Goal: Find specific page/section: Find specific page/section

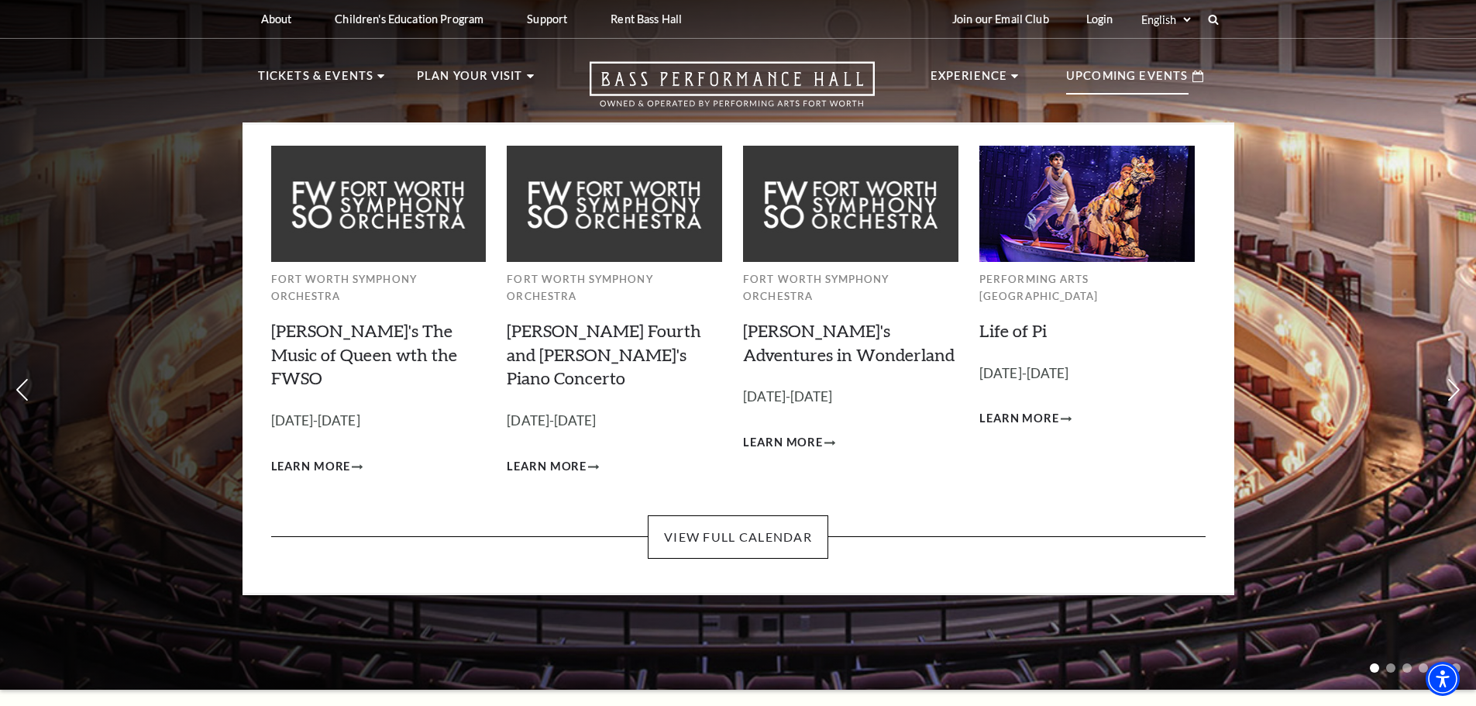
click at [1127, 79] on p "Upcoming Events" at bounding box center [1127, 81] width 122 height 28
click at [776, 515] on link "View Full Calendar" at bounding box center [738, 536] width 181 height 43
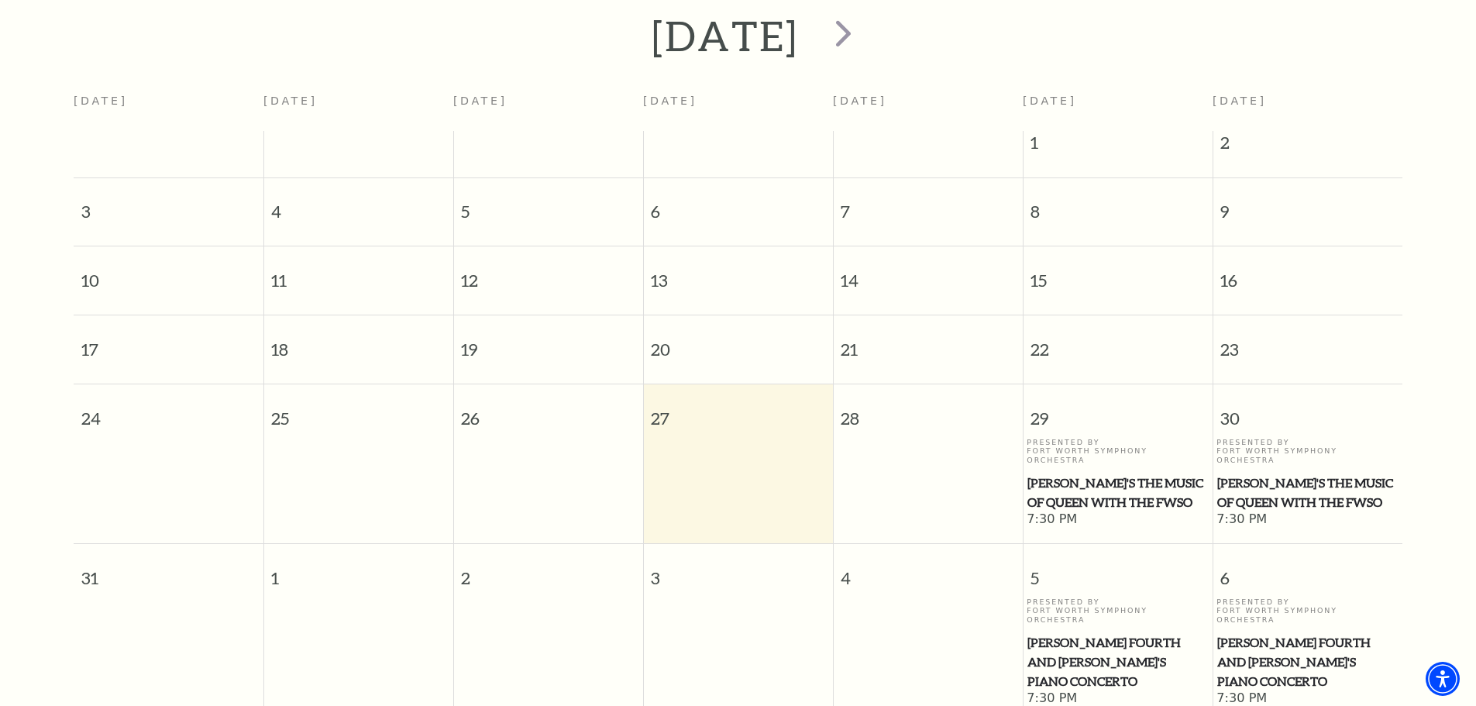
scroll to position [60, 0]
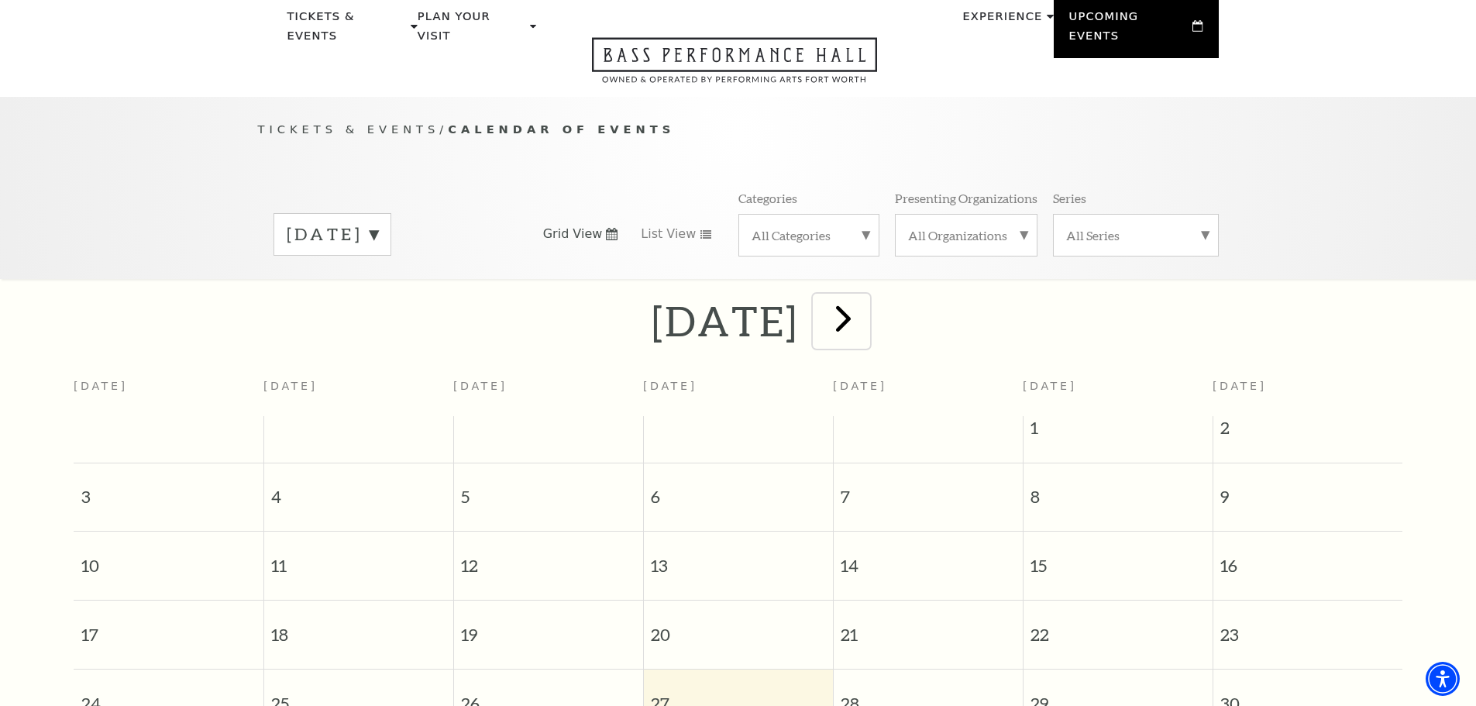
click at [866, 301] on span "next" at bounding box center [843, 318] width 44 height 44
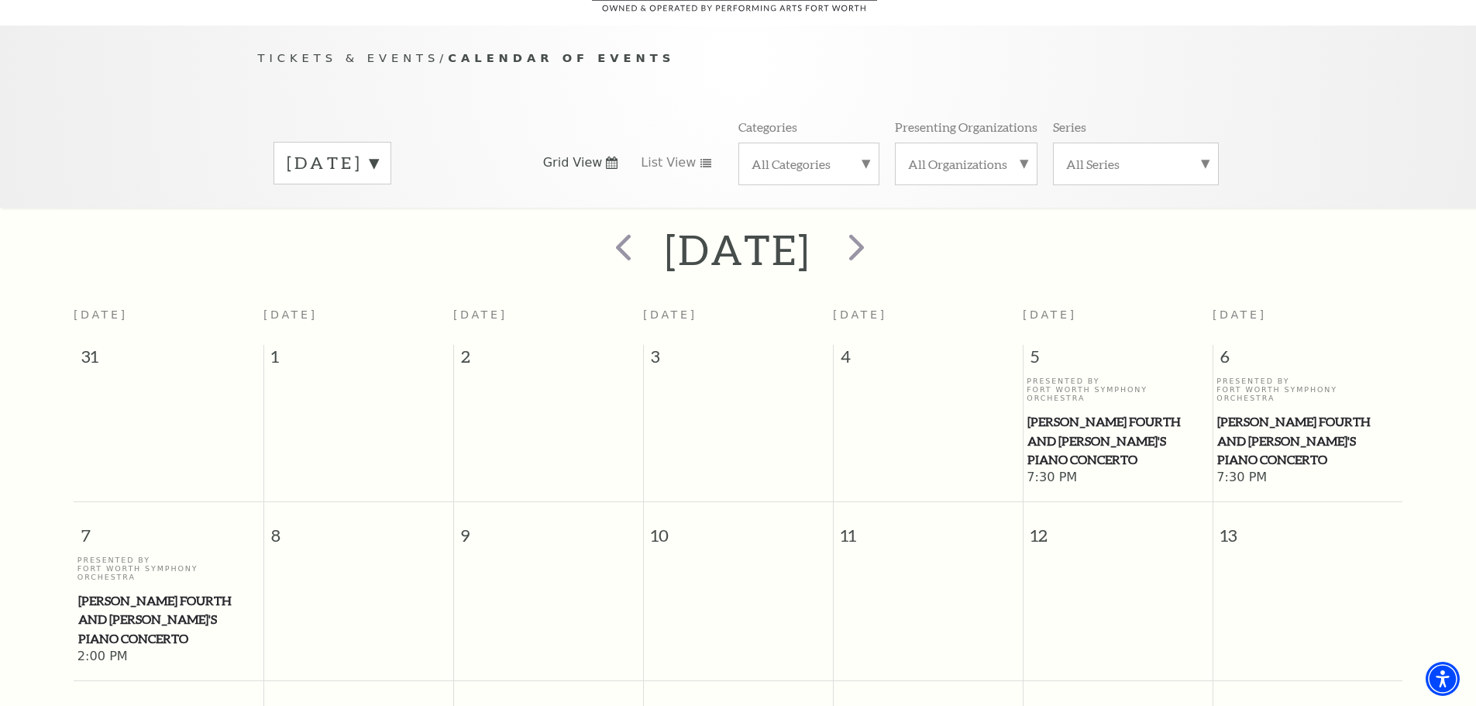
scroll to position [137, 0]
